Goal: Task Accomplishment & Management: Manage account settings

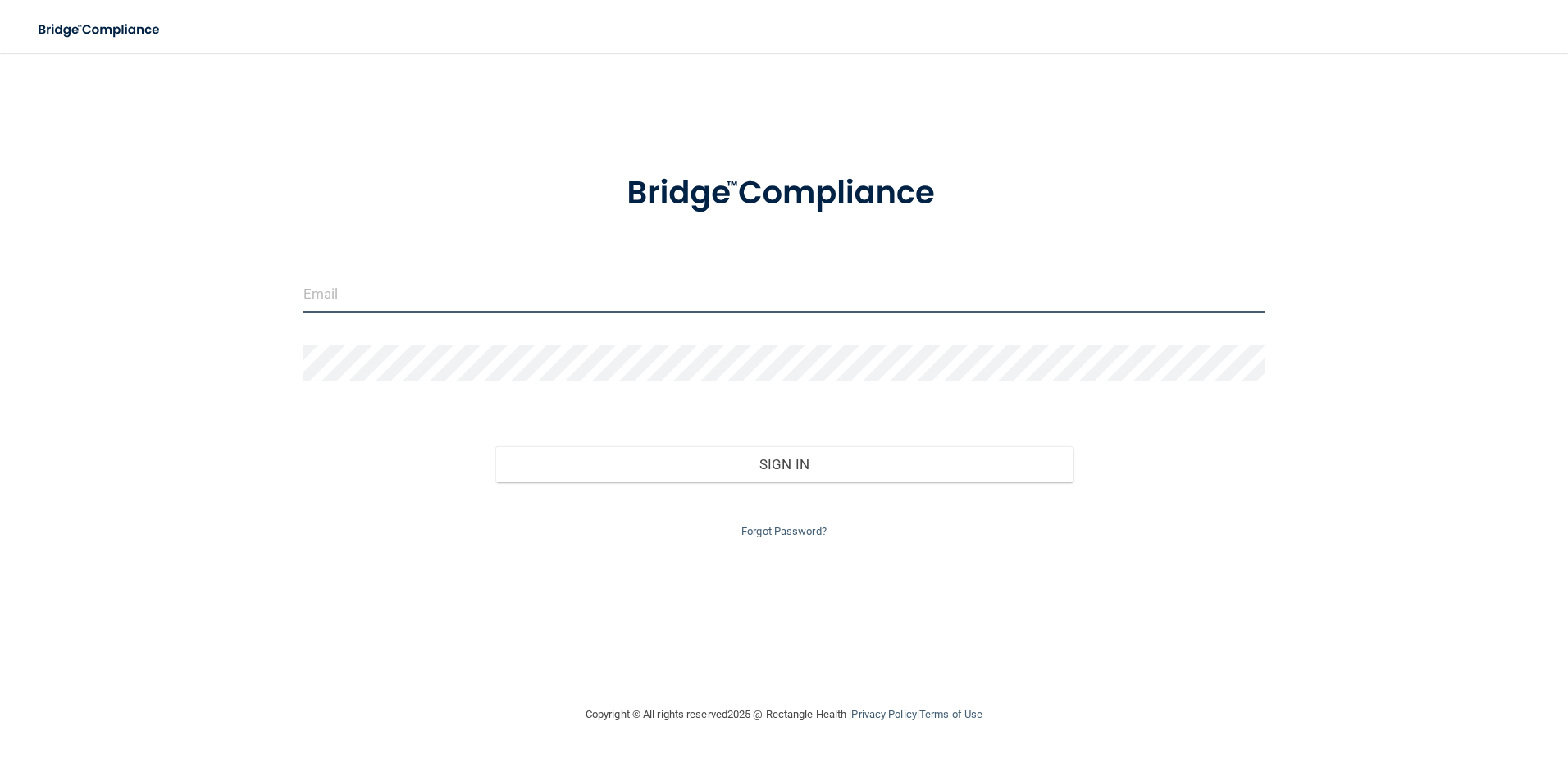
click at [388, 290] on input "email" at bounding box center [784, 294] width 962 height 37
type input "[EMAIL_ADDRESS][DOMAIN_NAME]"
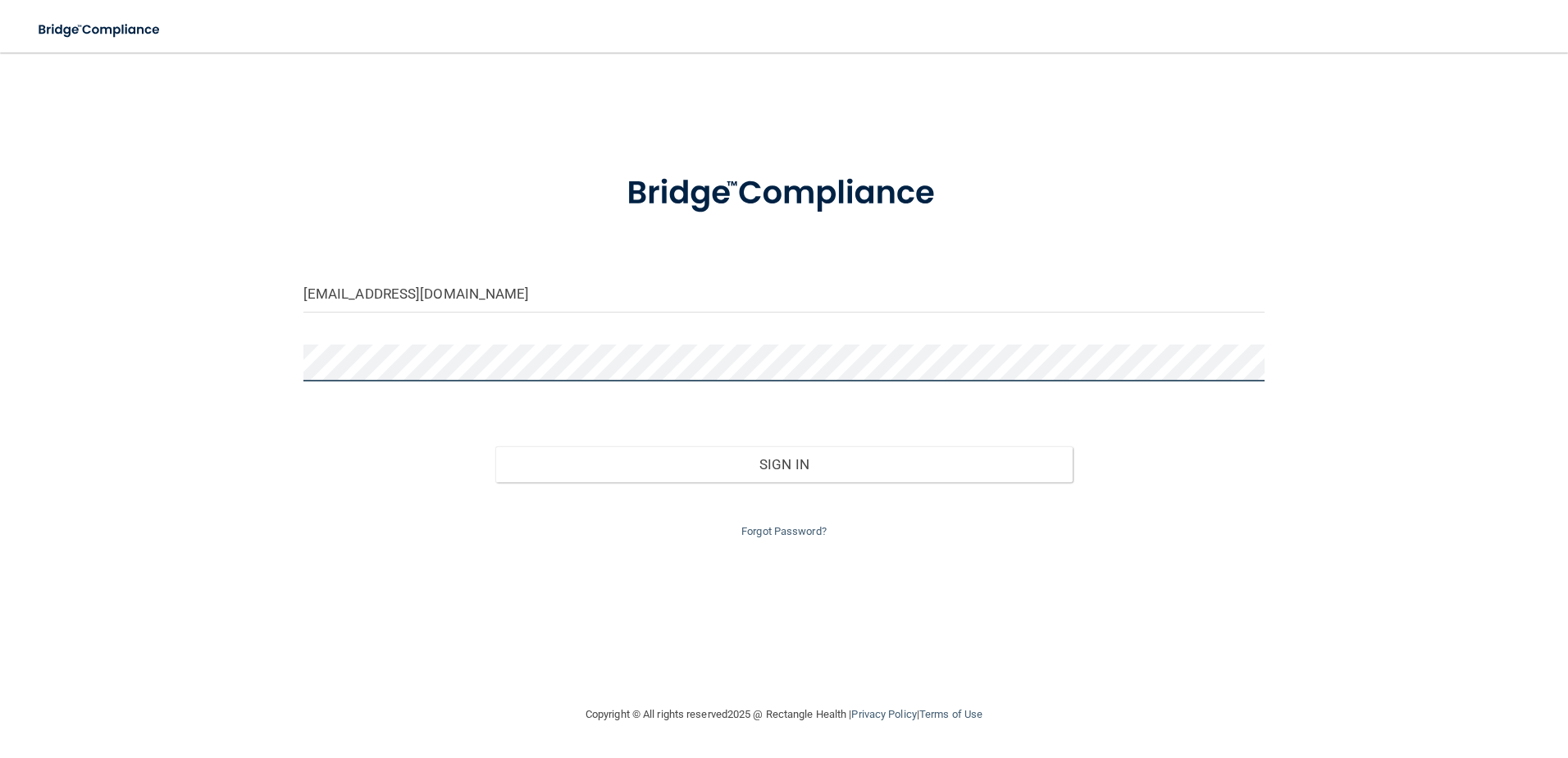
click at [496, 446] on button "Sign In" at bounding box center [784, 464] width 578 height 36
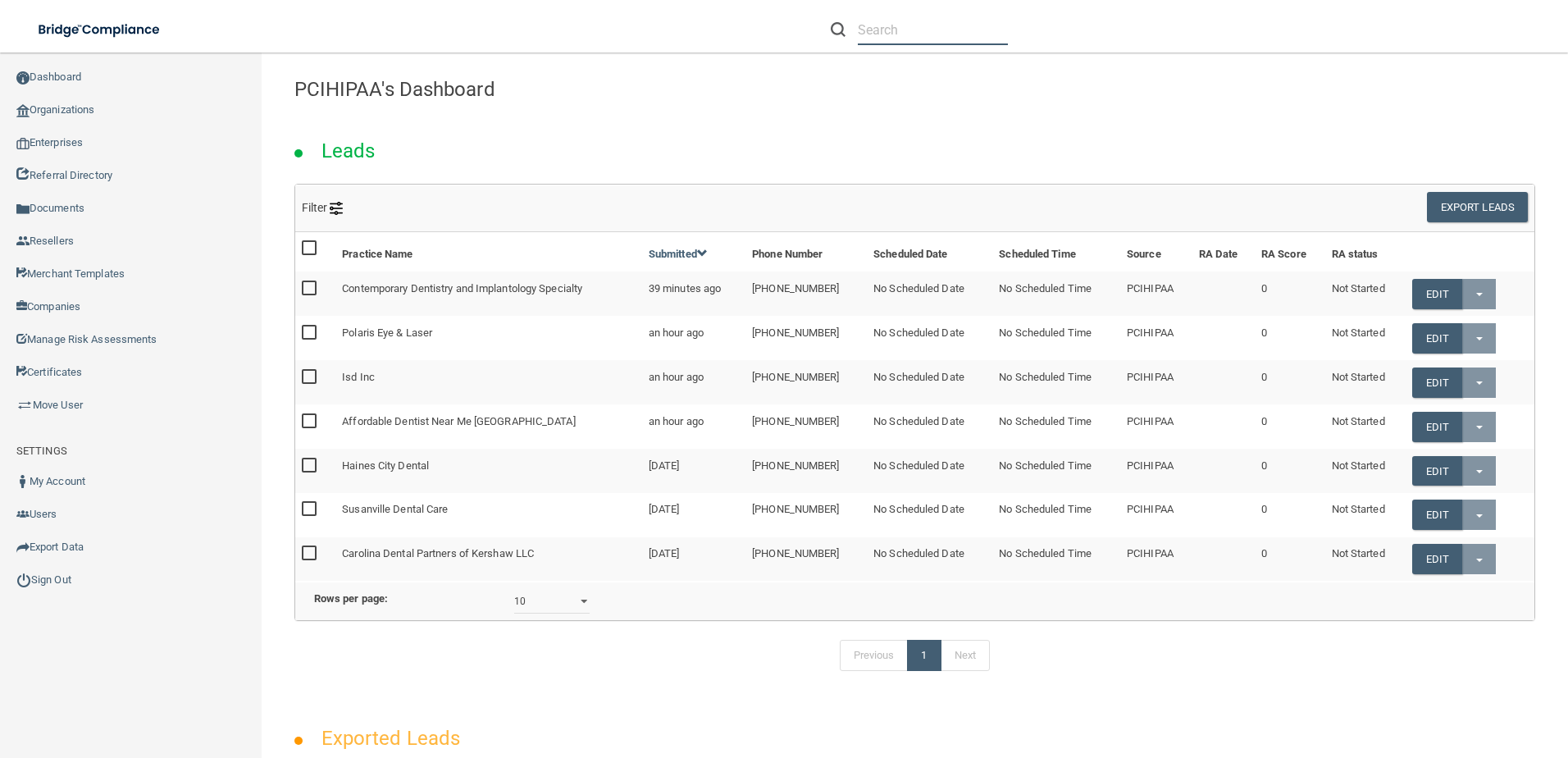
click at [913, 30] on input "text" at bounding box center [933, 30] width 150 height 31
paste input "[PERSON_NAME] Ranch Dental"
type input "[PERSON_NAME] Ranch Dental"
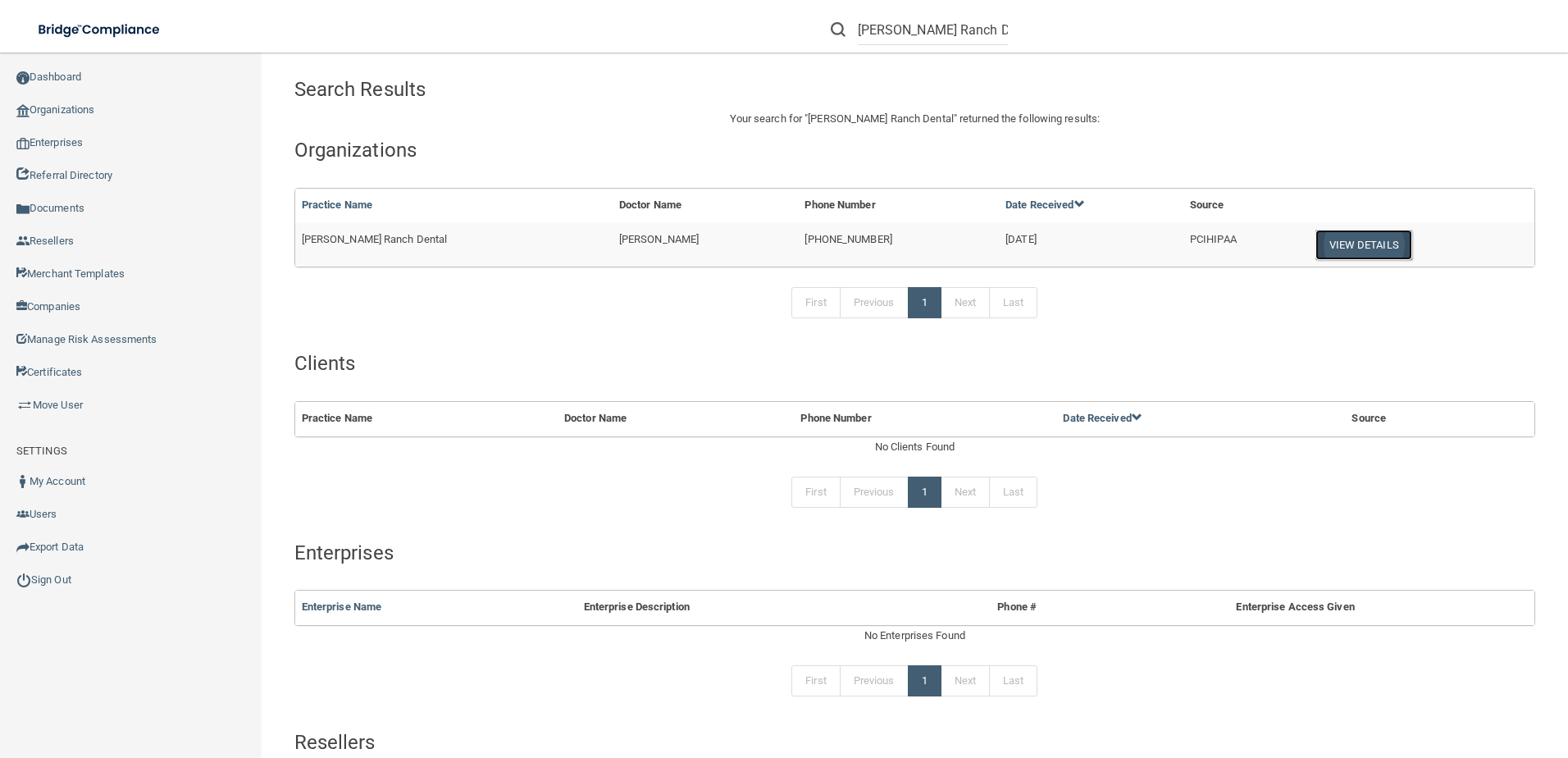
click at [1316, 236] on button "View Details" at bounding box center [1364, 244] width 97 height 31
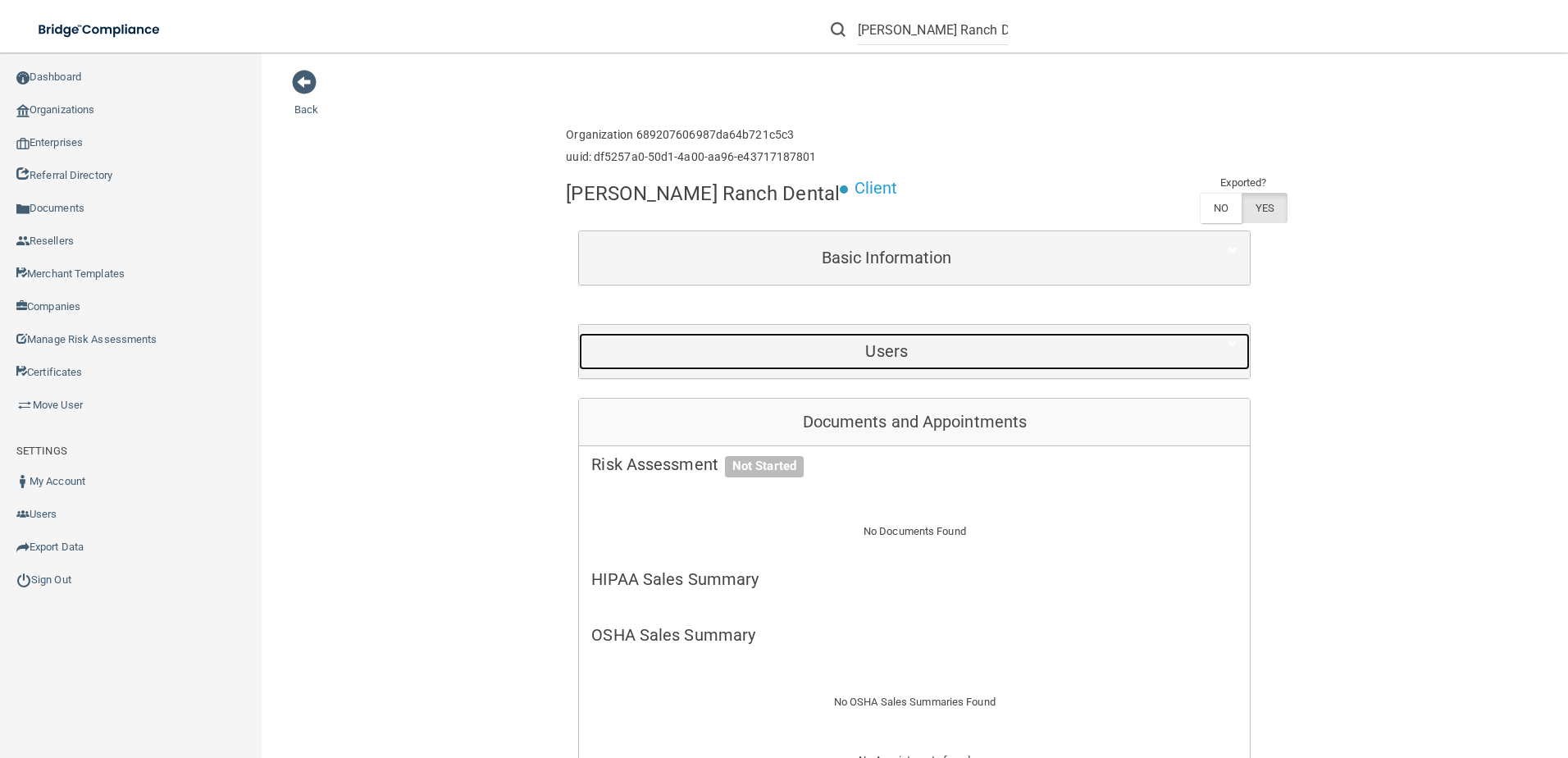
click at [813, 345] on h5 "Users" at bounding box center [887, 351] width 591 height 18
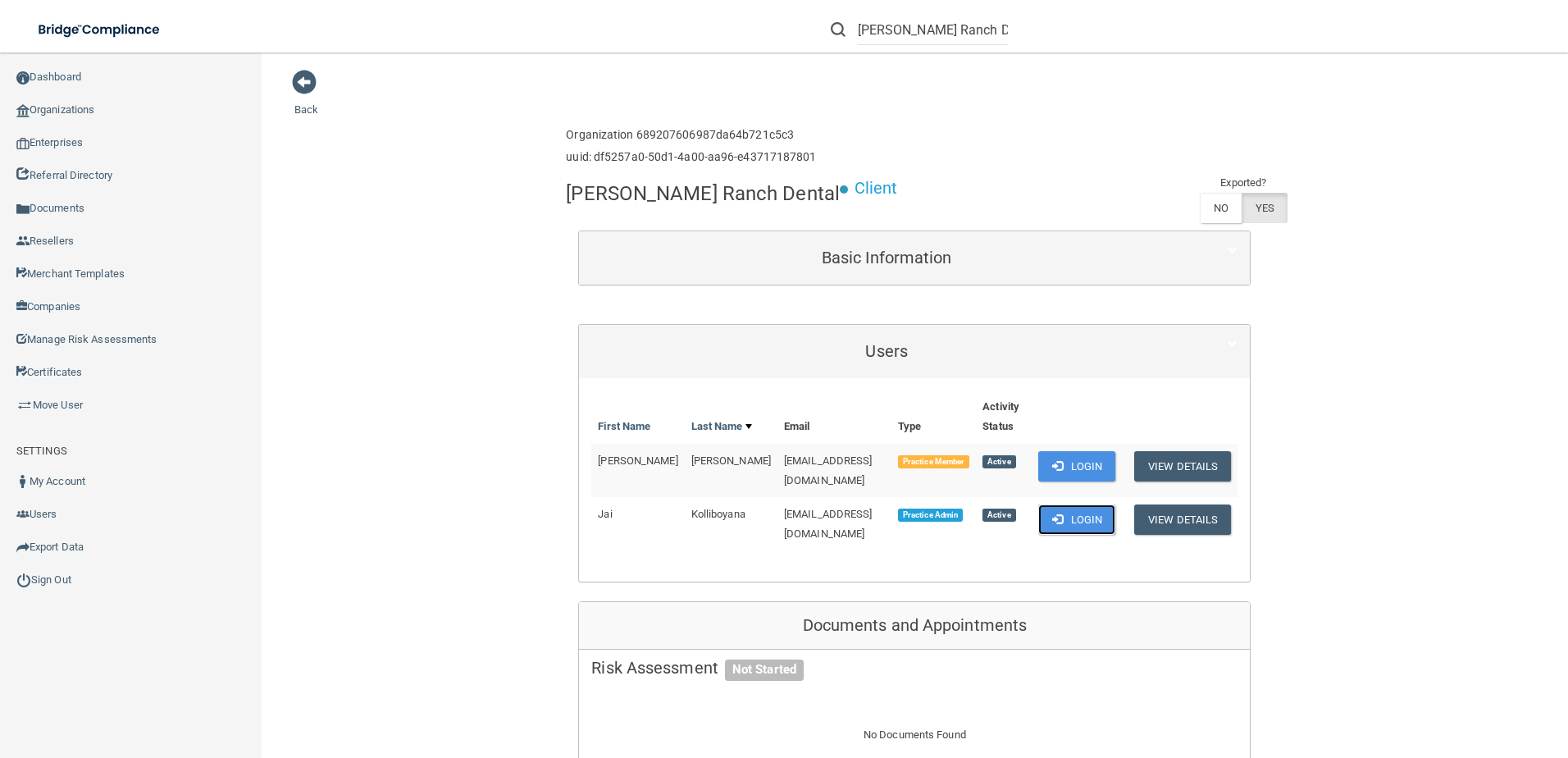
click at [1059, 505] on button "Login" at bounding box center [1077, 520] width 78 height 31
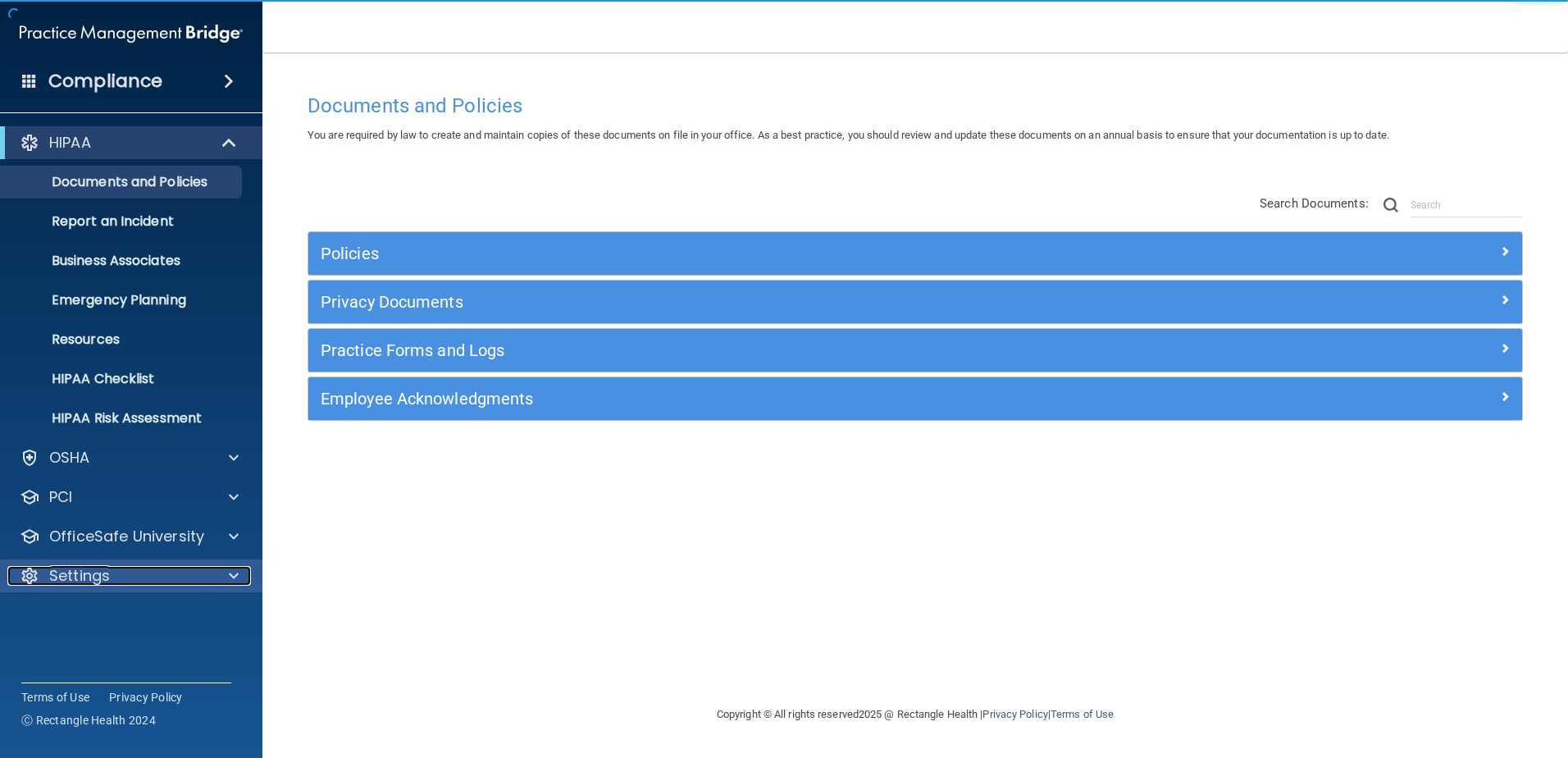
click at [155, 578] on div "Settings" at bounding box center [109, 575] width 203 height 19
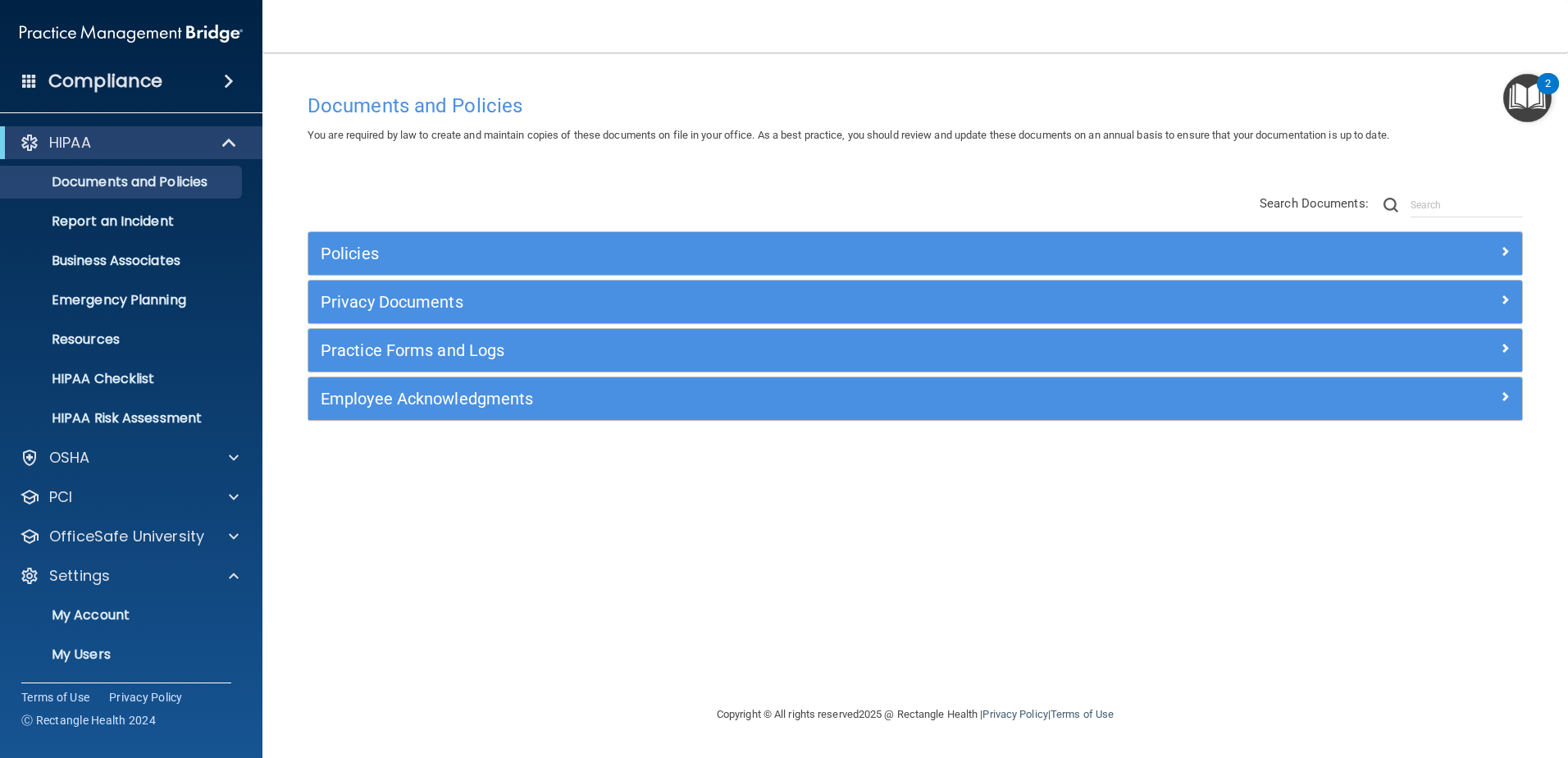
click at [234, 76] on span at bounding box center [228, 80] width 10 height 19
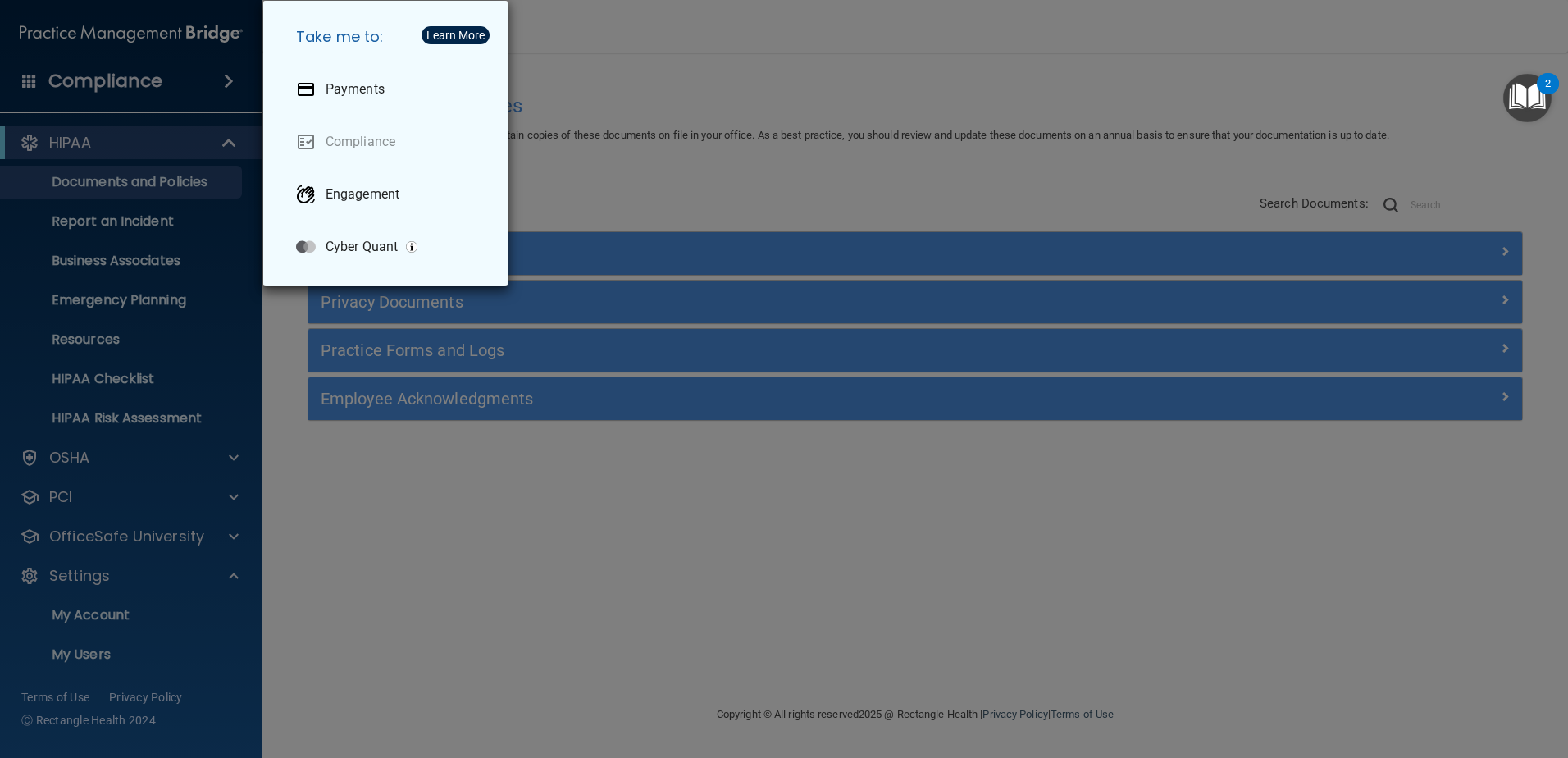
drag, startPoint x: 584, startPoint y: 91, endPoint x: 575, endPoint y: 94, distance: 9.5
click at [584, 90] on div "Take me to: Payments Compliance Engagement Cyber Quant" at bounding box center [784, 379] width 1568 height 758
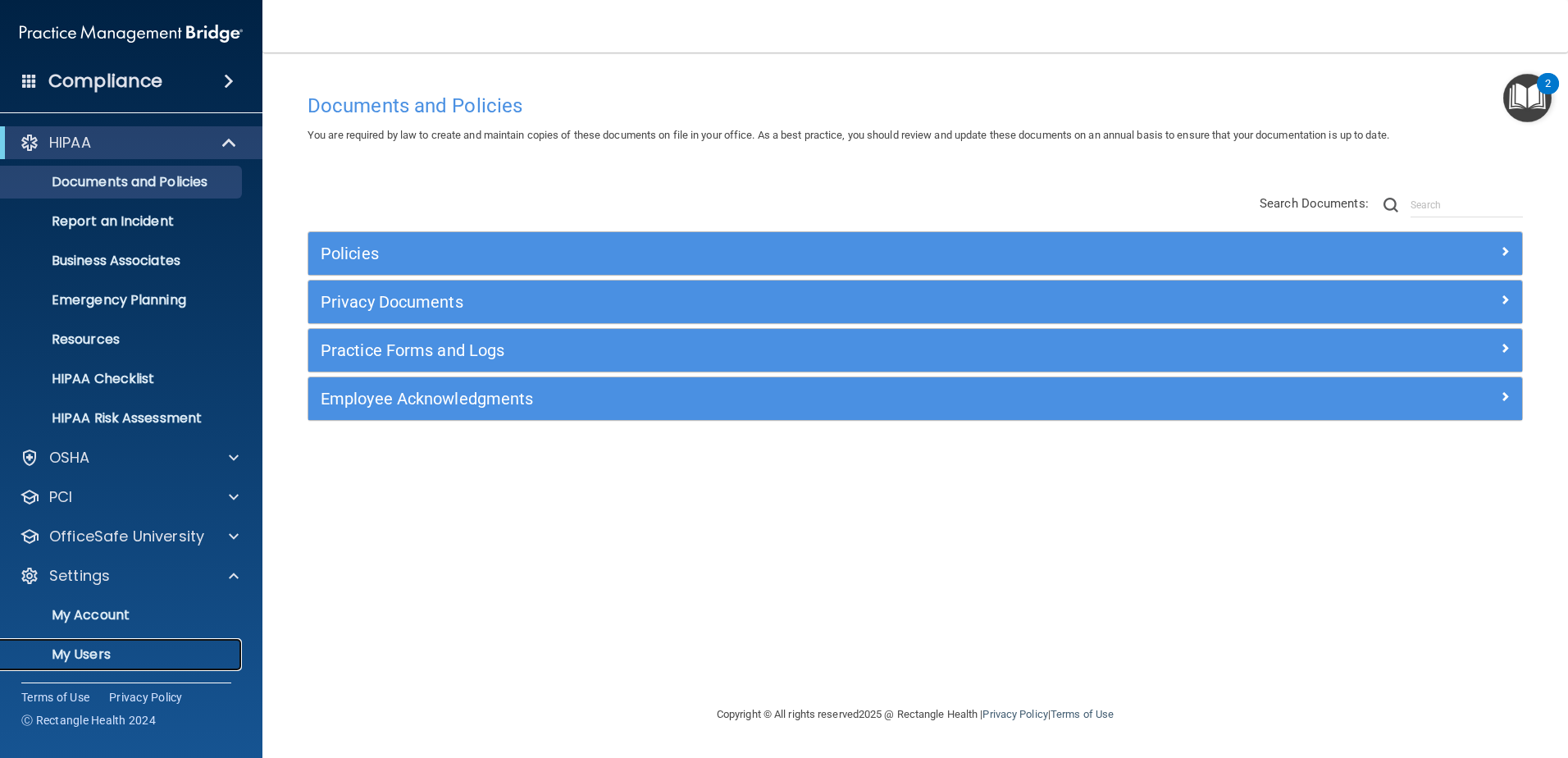
click at [158, 642] on link "My Users" at bounding box center [112, 654] width 258 height 32
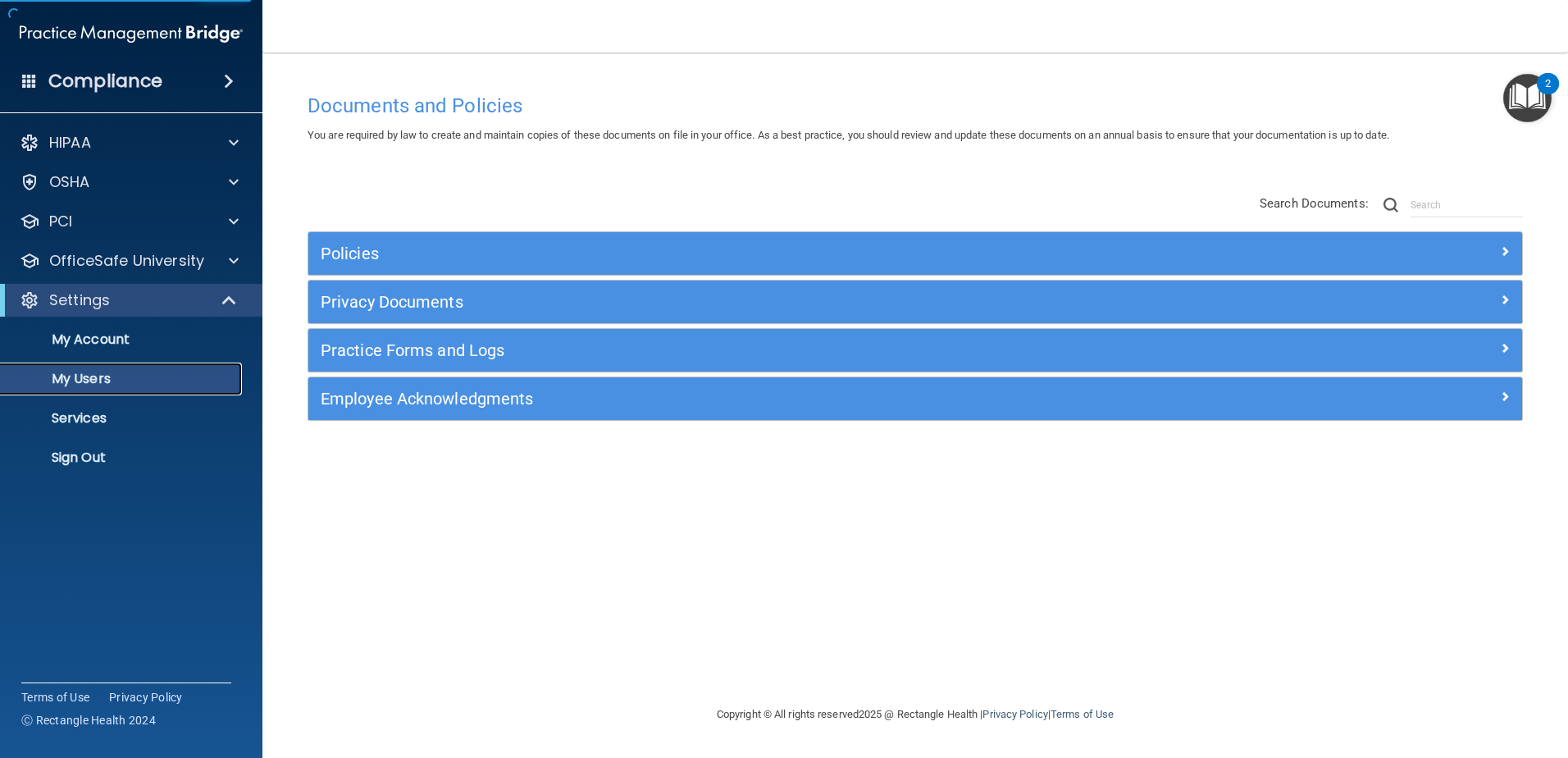
select select "20"
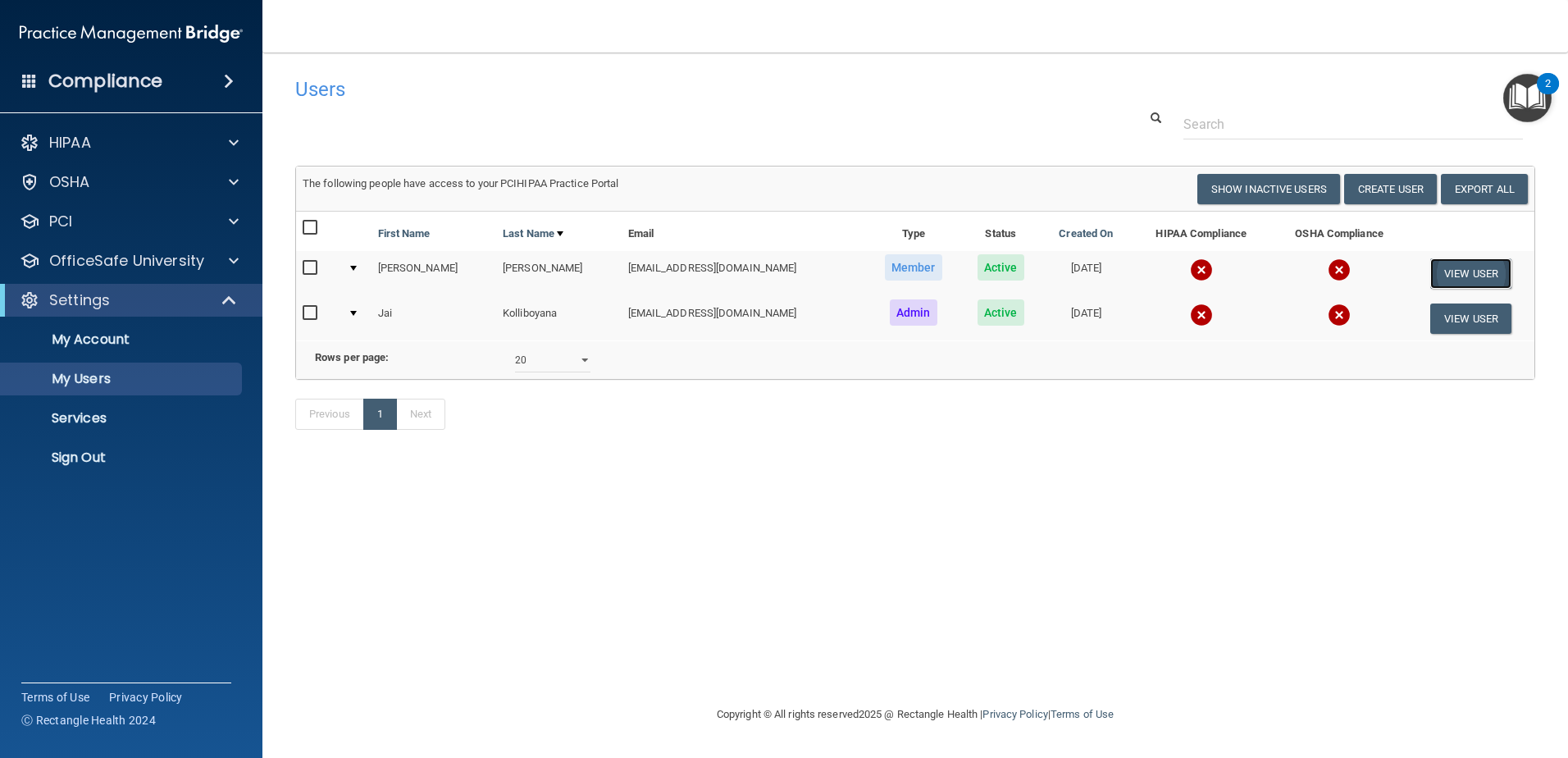
click at [1478, 260] on button "View User" at bounding box center [1471, 273] width 81 height 31
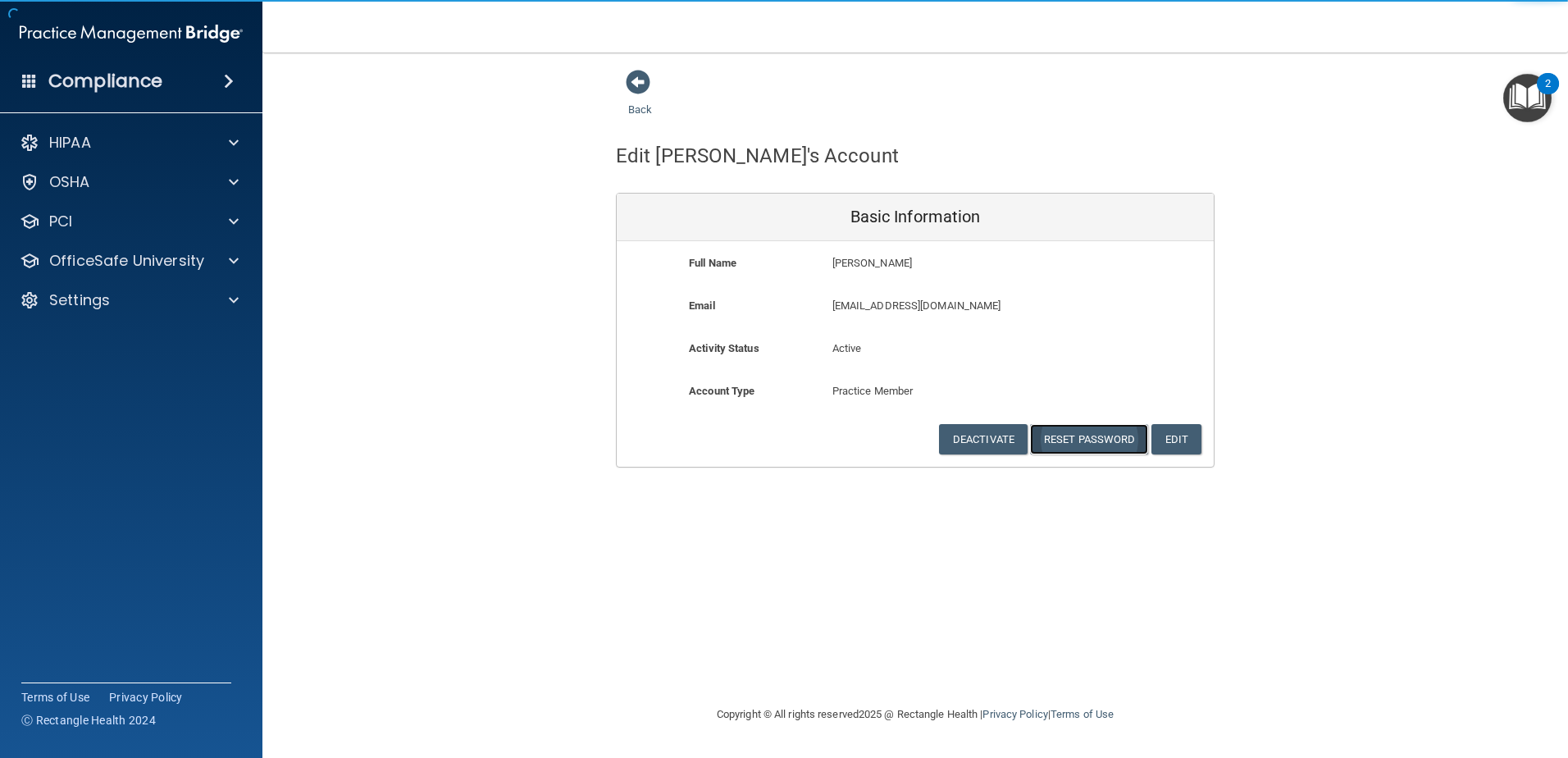
click at [1072, 439] on button "Reset Password" at bounding box center [1089, 439] width 118 height 31
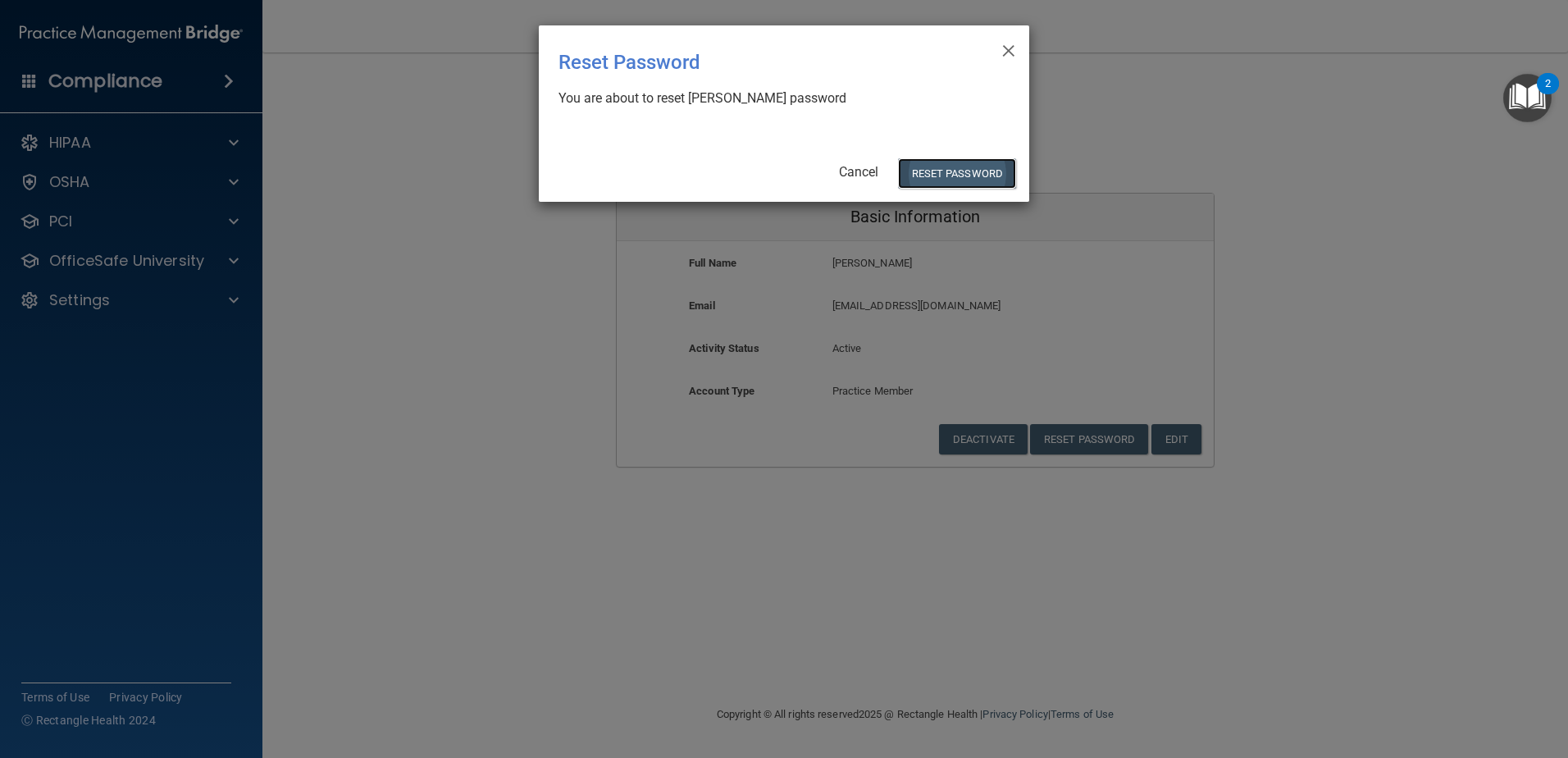
click at [947, 175] on button "Reset Password" at bounding box center [957, 173] width 118 height 31
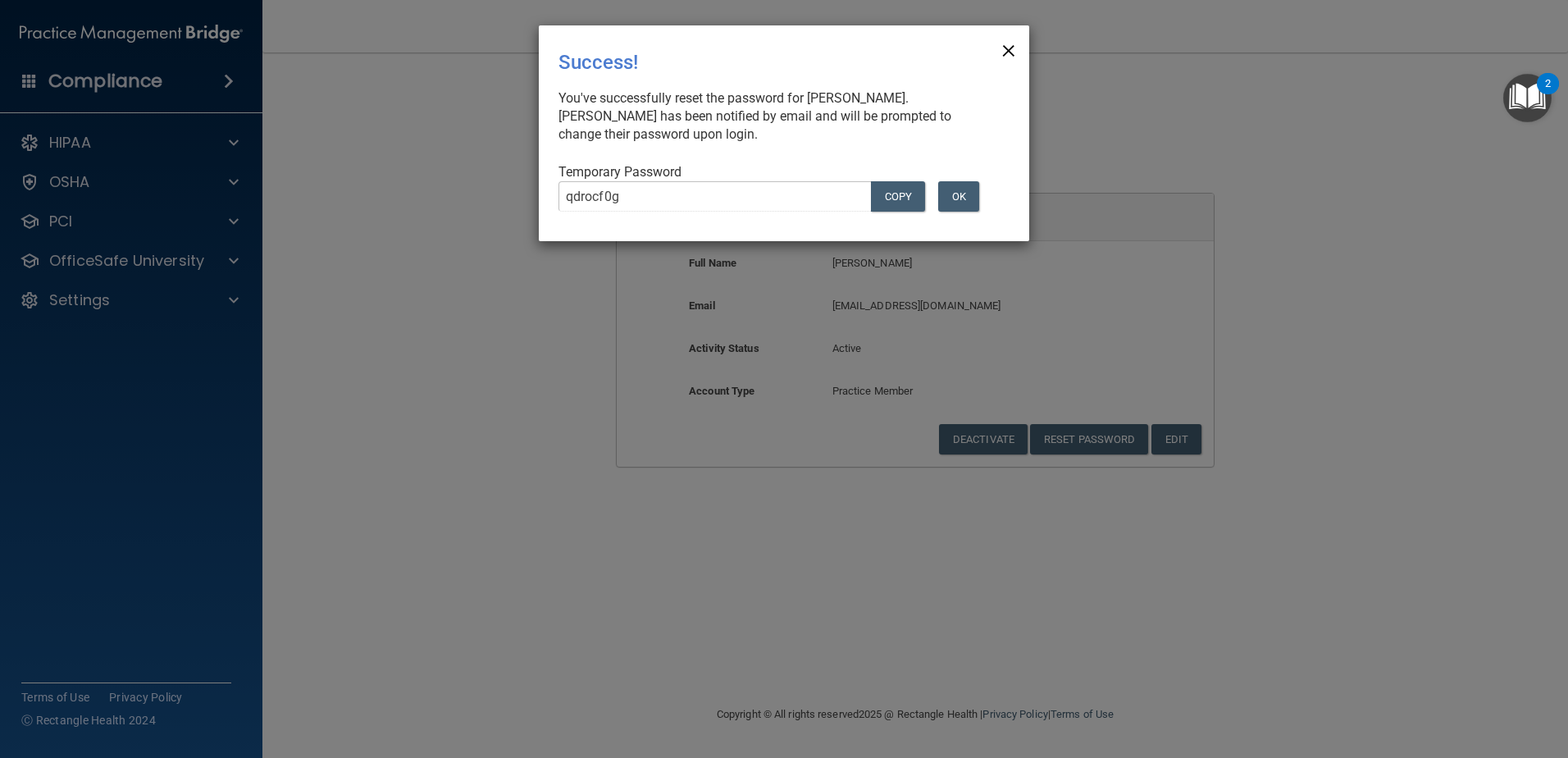
click at [1005, 47] on span "×" at bounding box center [1009, 48] width 15 height 32
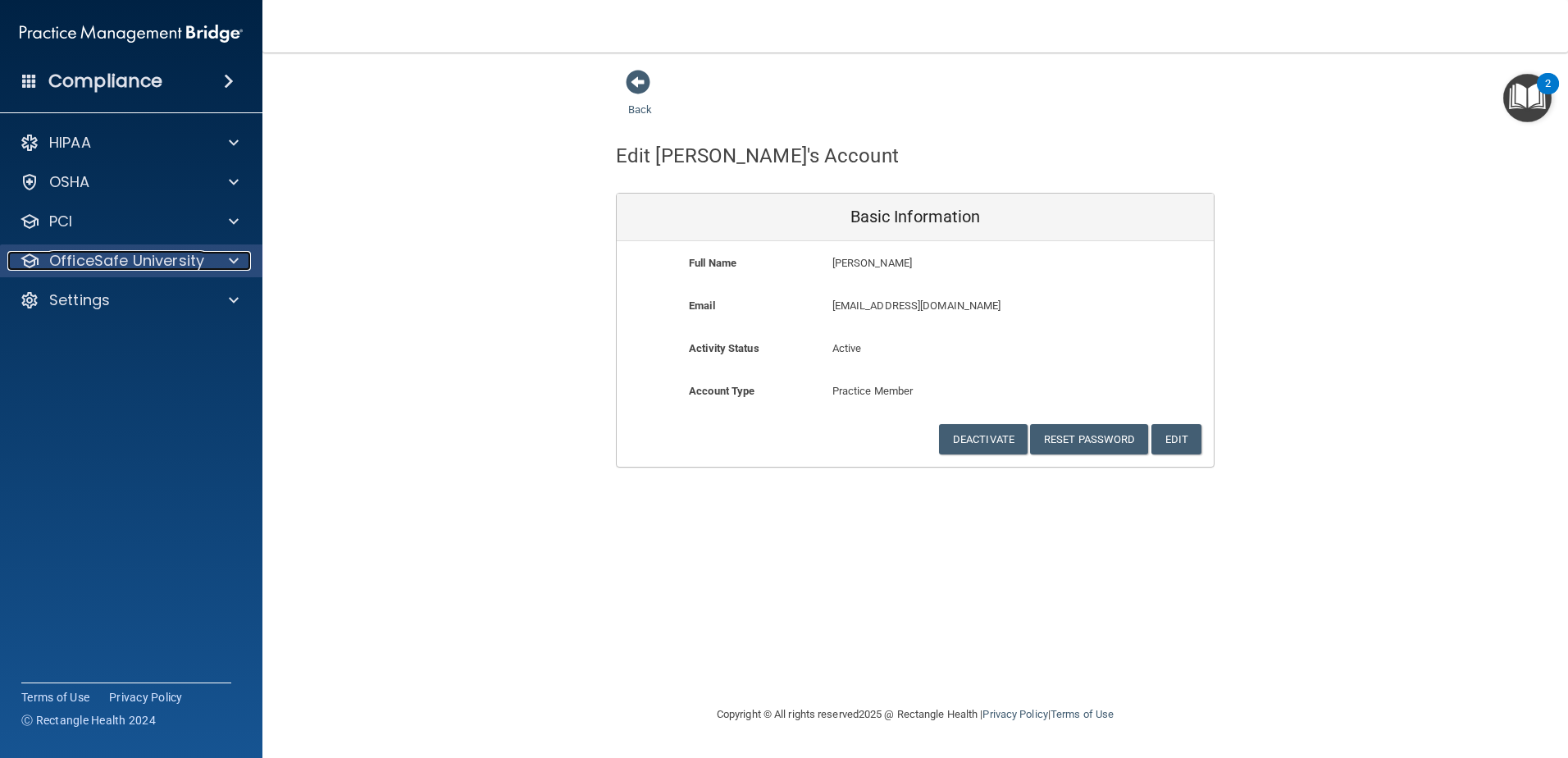
click at [207, 265] on div "OfficeSafe University" at bounding box center [109, 260] width 203 height 19
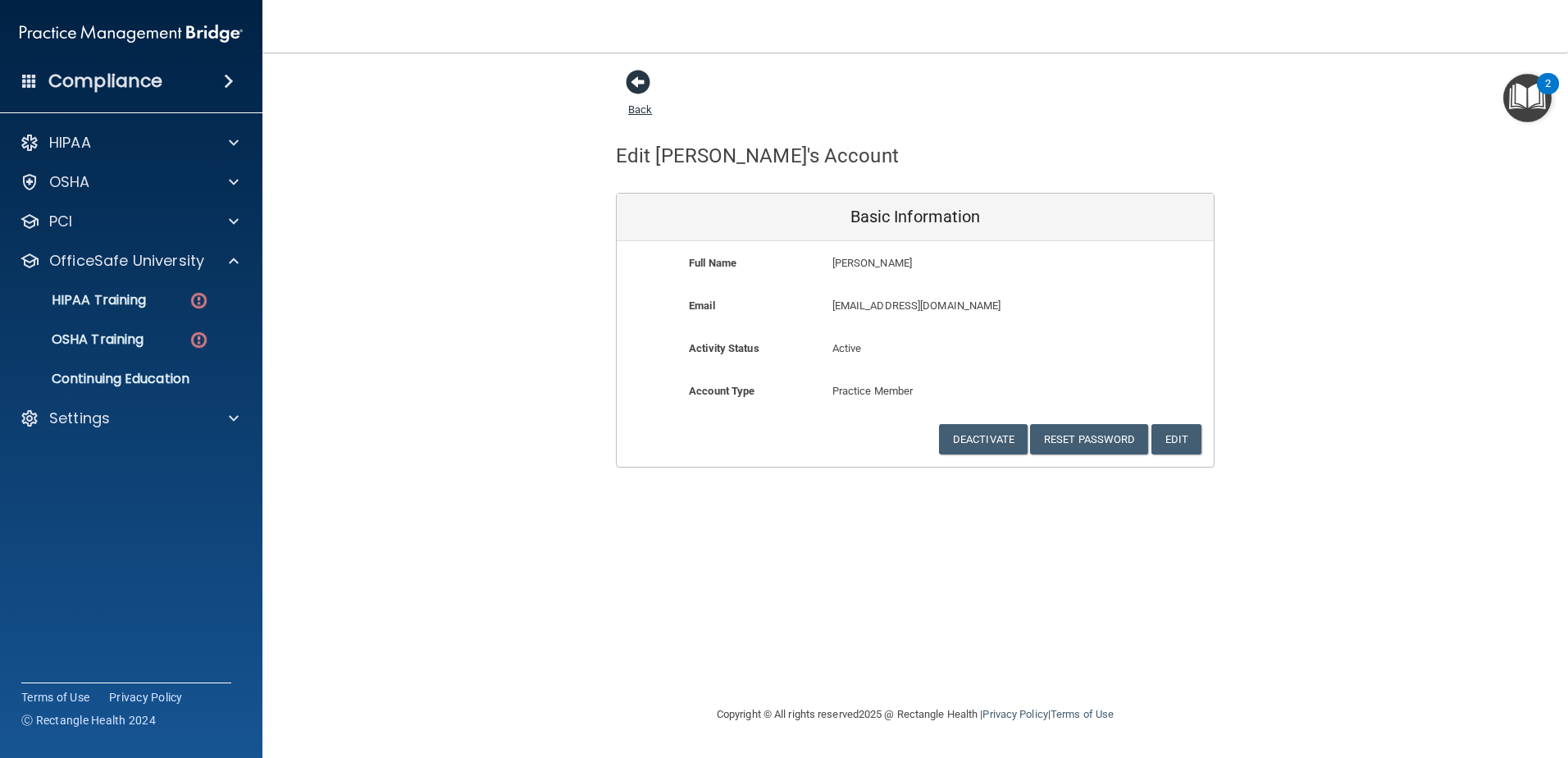
click at [636, 79] on span at bounding box center [638, 81] width 25 height 25
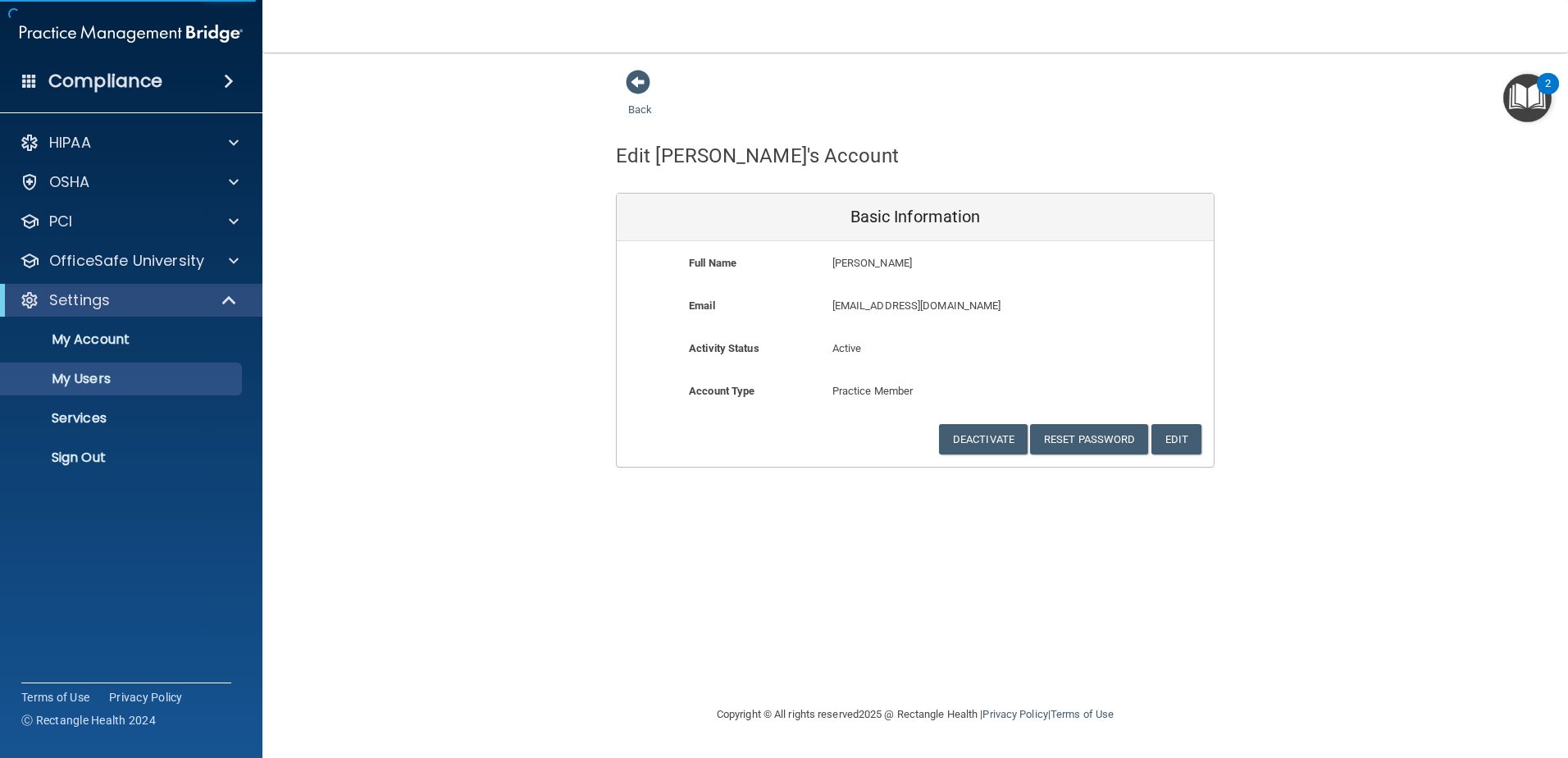
select select "20"
